Goal: Transaction & Acquisition: Purchase product/service

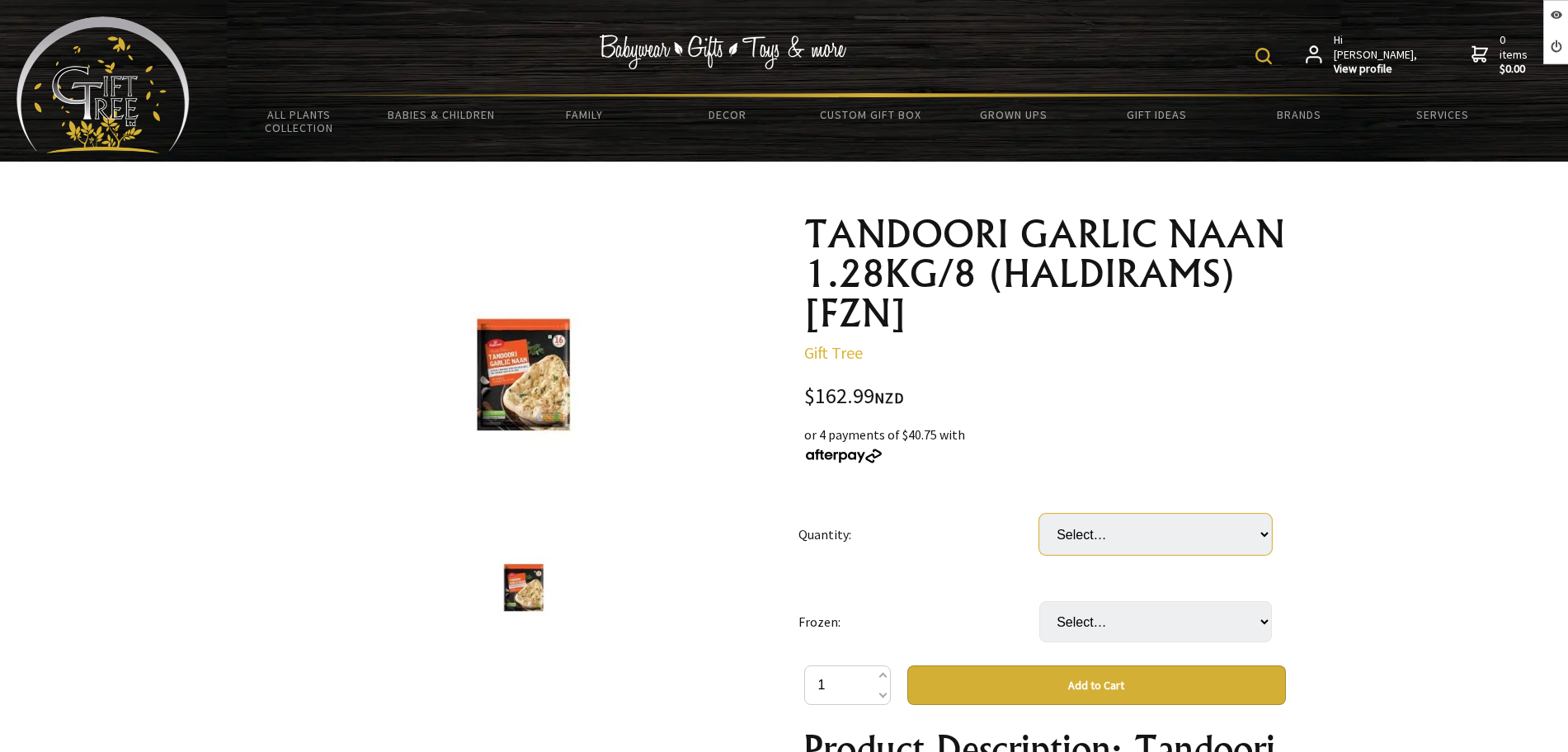
click at [1160, 532] on select "Select… 1 CTN" at bounding box center [1155, 534] width 233 height 41
click at [1127, 495] on td "Select… 1 CTN" at bounding box center [1160, 534] width 241 height 87
click at [1132, 616] on select "Select… only available in Chirstchurch" at bounding box center [1155, 621] width 233 height 41
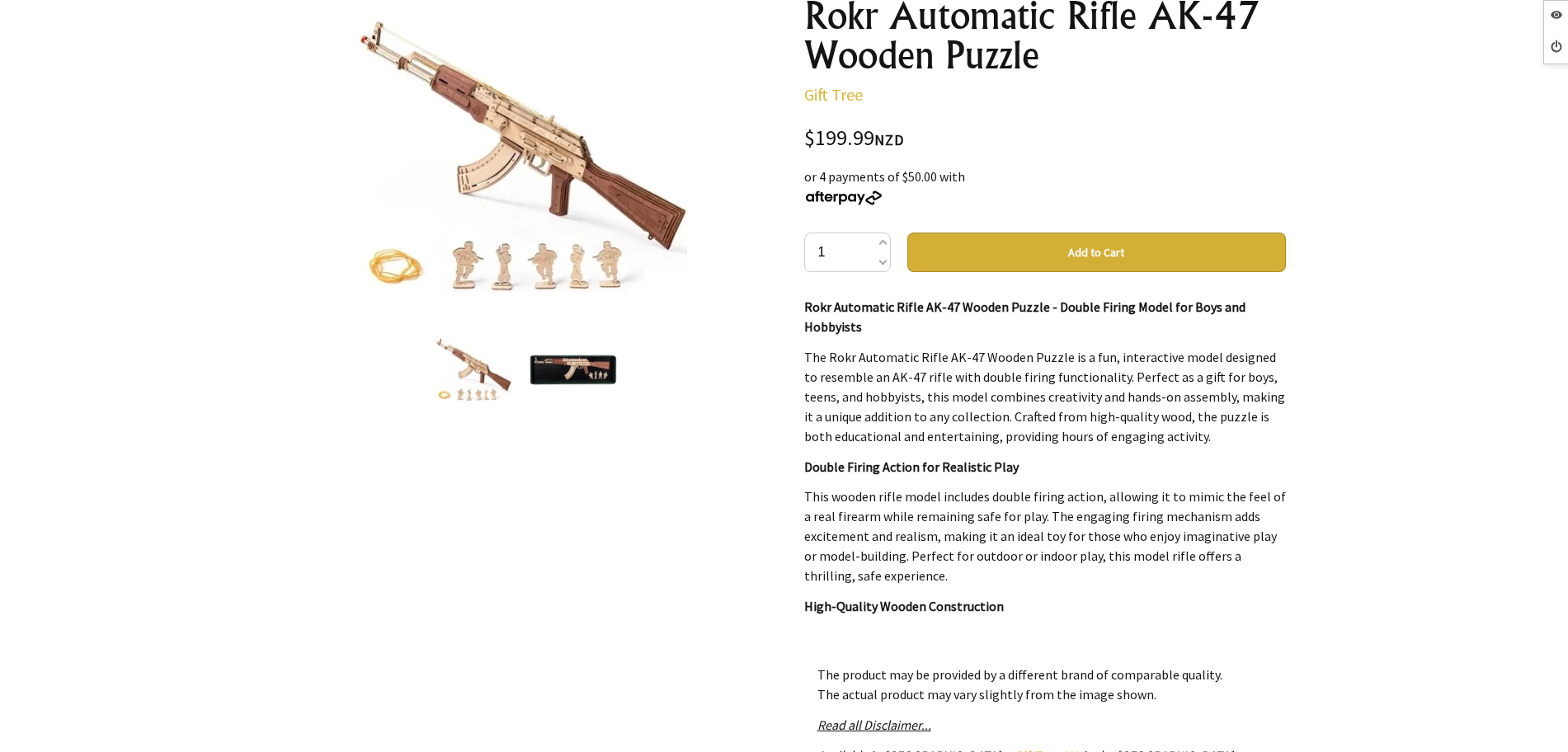
scroll to position [309, 0]
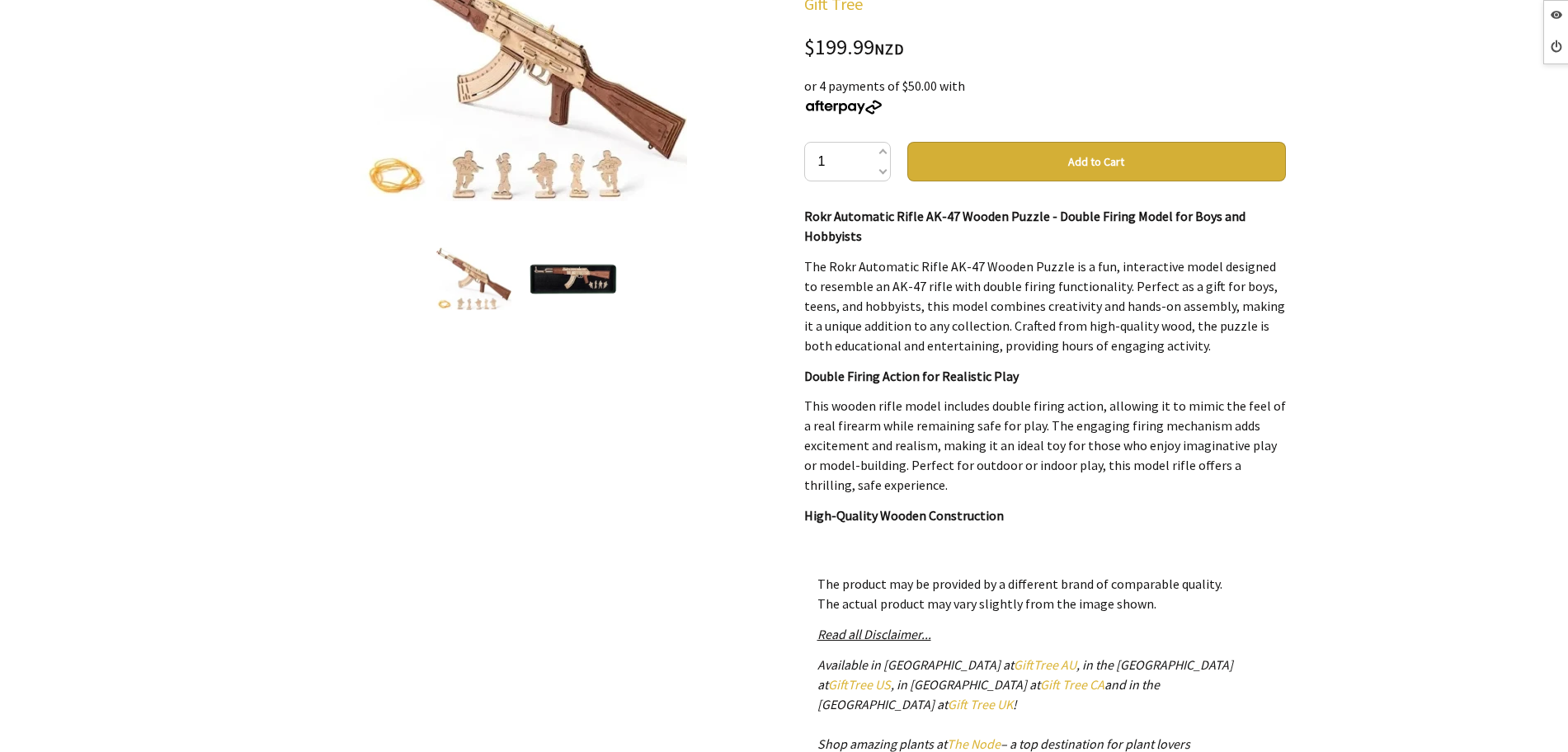
click at [564, 268] on img at bounding box center [573, 279] width 89 height 30
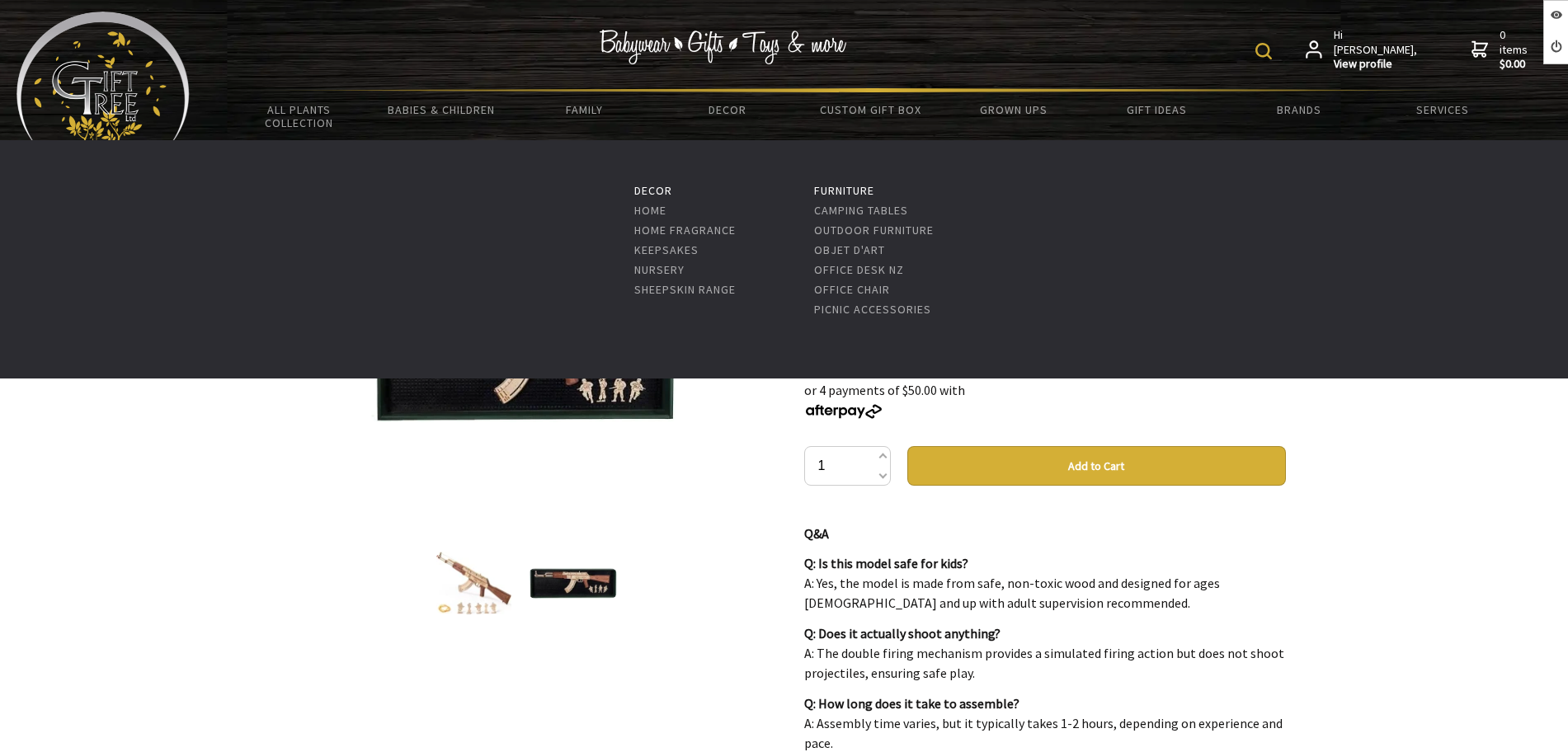
scroll to position [0, 0]
